Goal: Task Accomplishment & Management: Complete application form

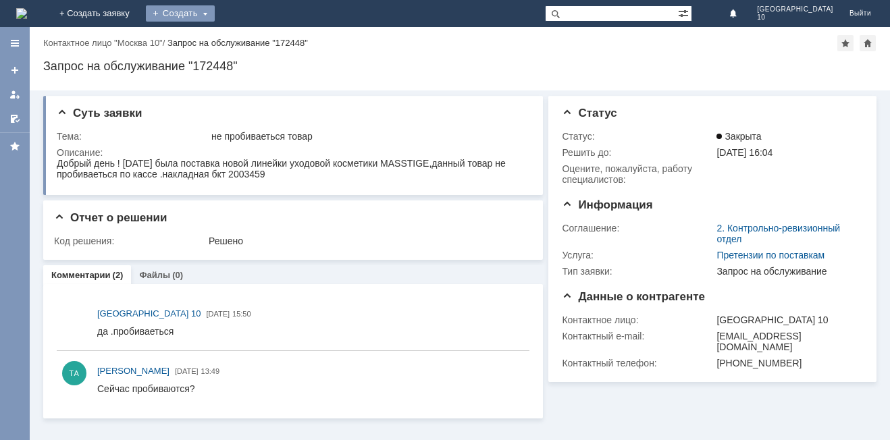
click at [215, 7] on div "Создать" at bounding box center [180, 13] width 69 height 16
click at [251, 35] on link "Заявка" at bounding box center [200, 40] width 103 height 16
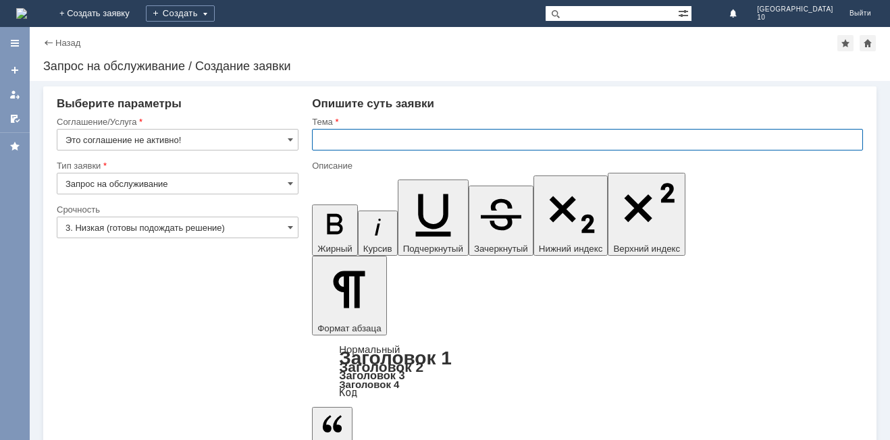
click at [321, 135] on input "text" at bounding box center [587, 140] width 551 height 22
type input "оч"
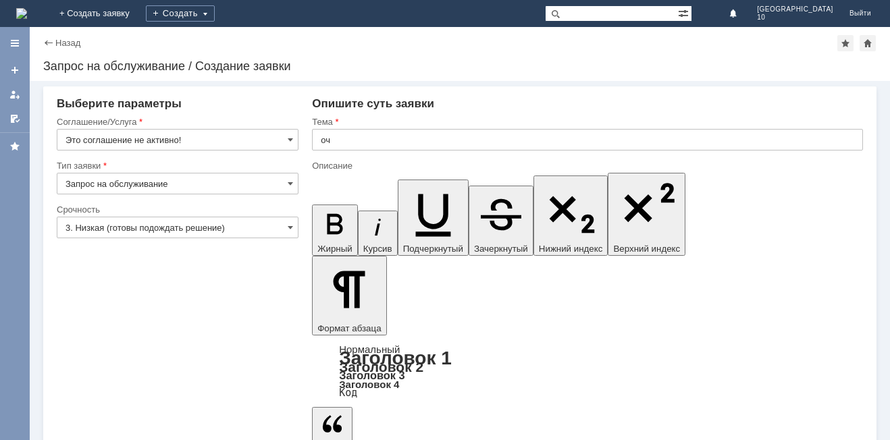
drag, startPoint x: 326, startPoint y: 3615, endPoint x: 318, endPoint y: 3630, distance: 16.9
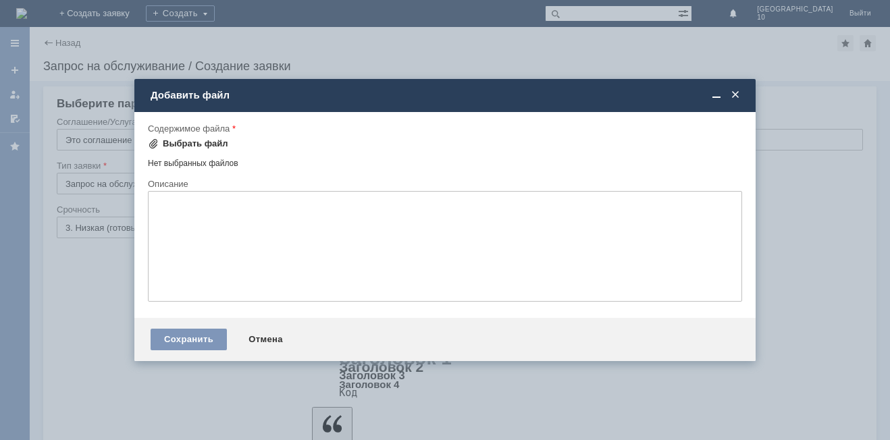
click at [177, 146] on div "Выбрать файл" at bounding box center [196, 143] width 66 height 11
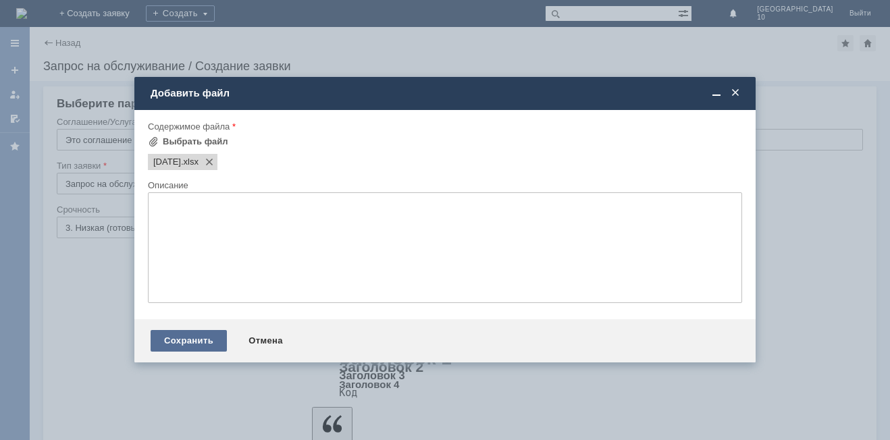
click at [177, 342] on div "Сохранить" at bounding box center [189, 341] width 76 height 22
